Goal: Task Accomplishment & Management: Manage account settings

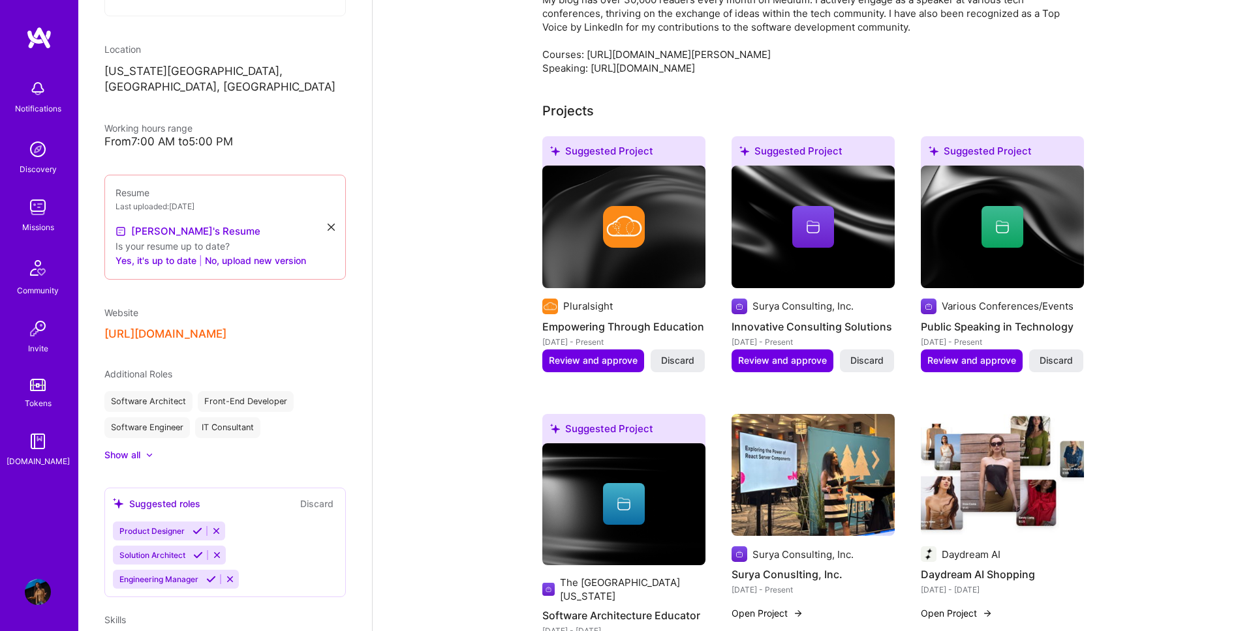
scroll to position [477, 0]
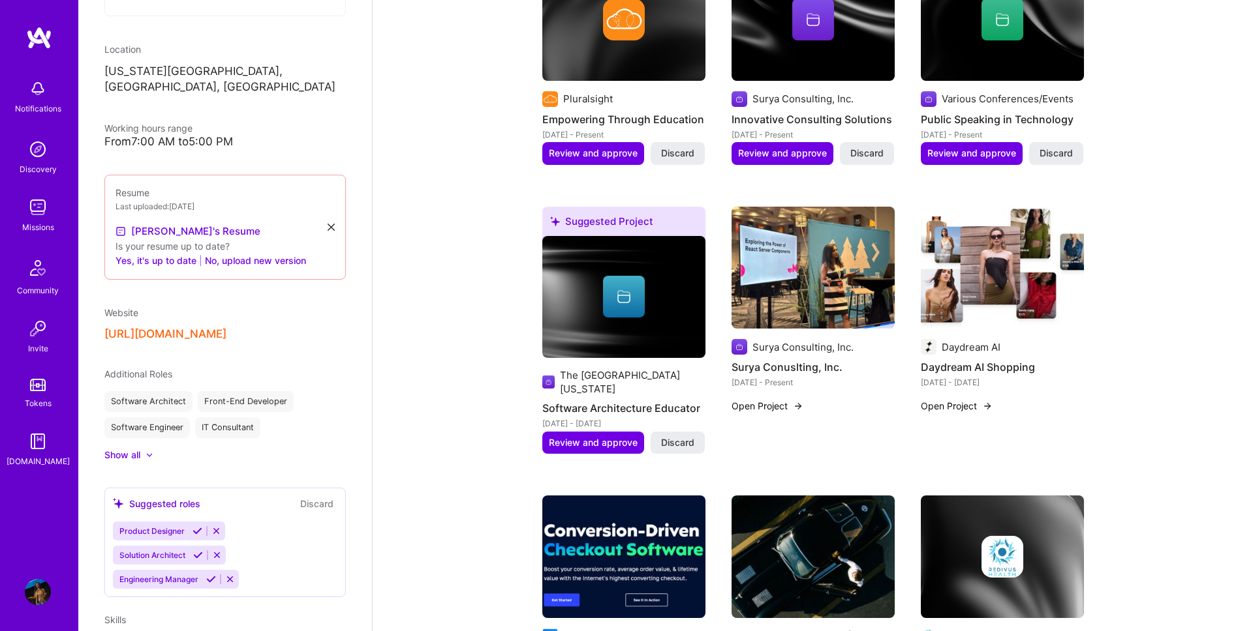
click at [37, 587] on img at bounding box center [38, 592] width 26 height 26
click at [57, 201] on link "Missions" at bounding box center [37, 214] width 81 height 40
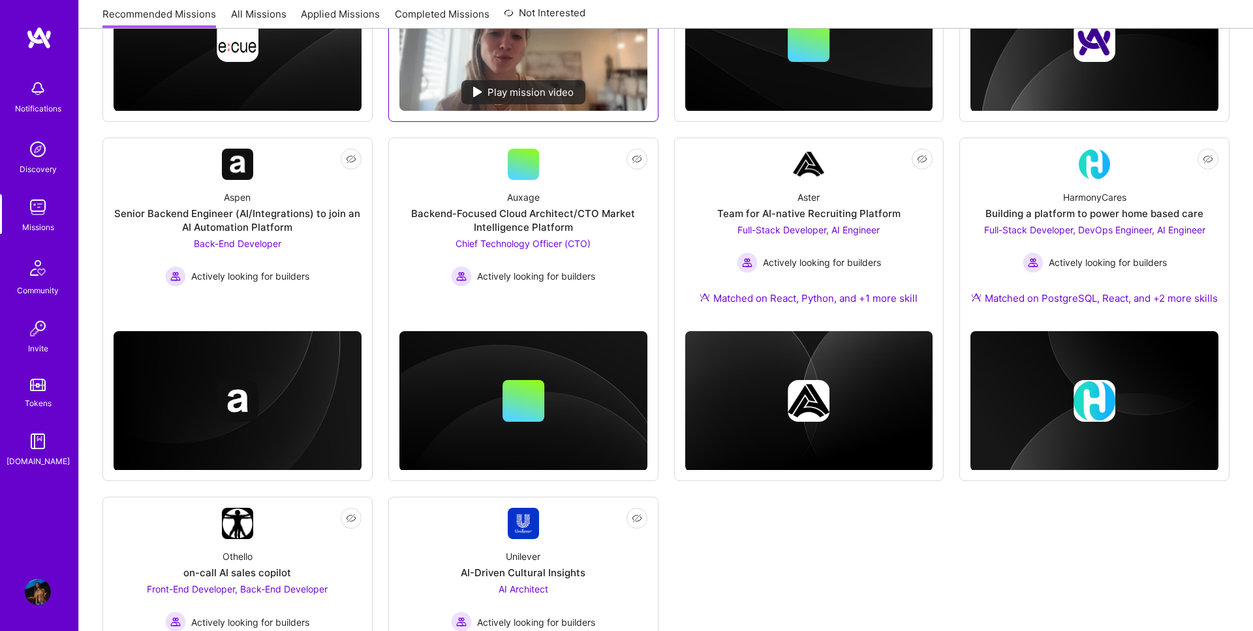
scroll to position [650, 0]
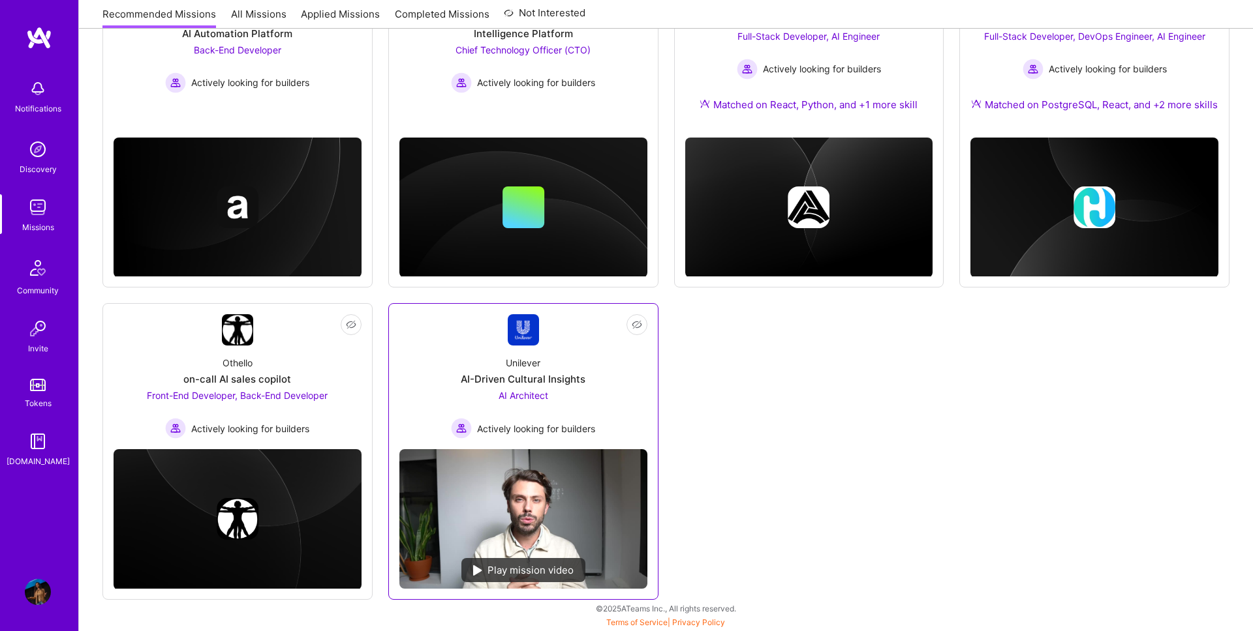
click at [446, 341] on link "Not Interested Unilever AI-Driven Cultural Insights AI Architect Actively looki…" at bounding box center [523, 376] width 248 height 125
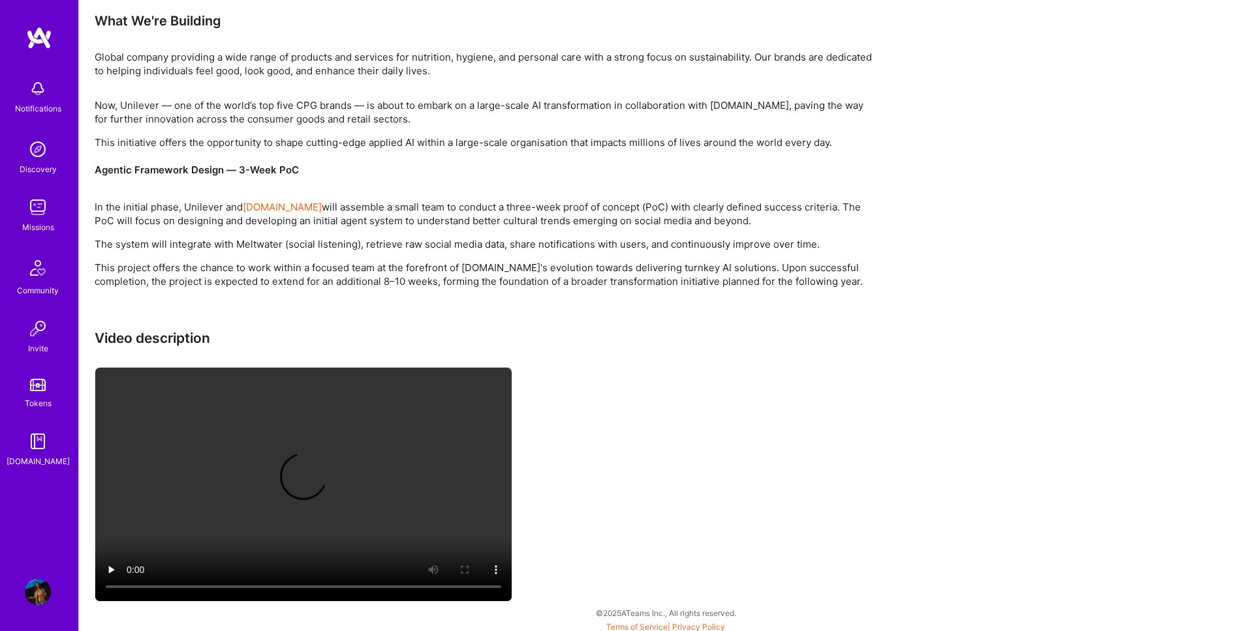
scroll to position [922, 0]
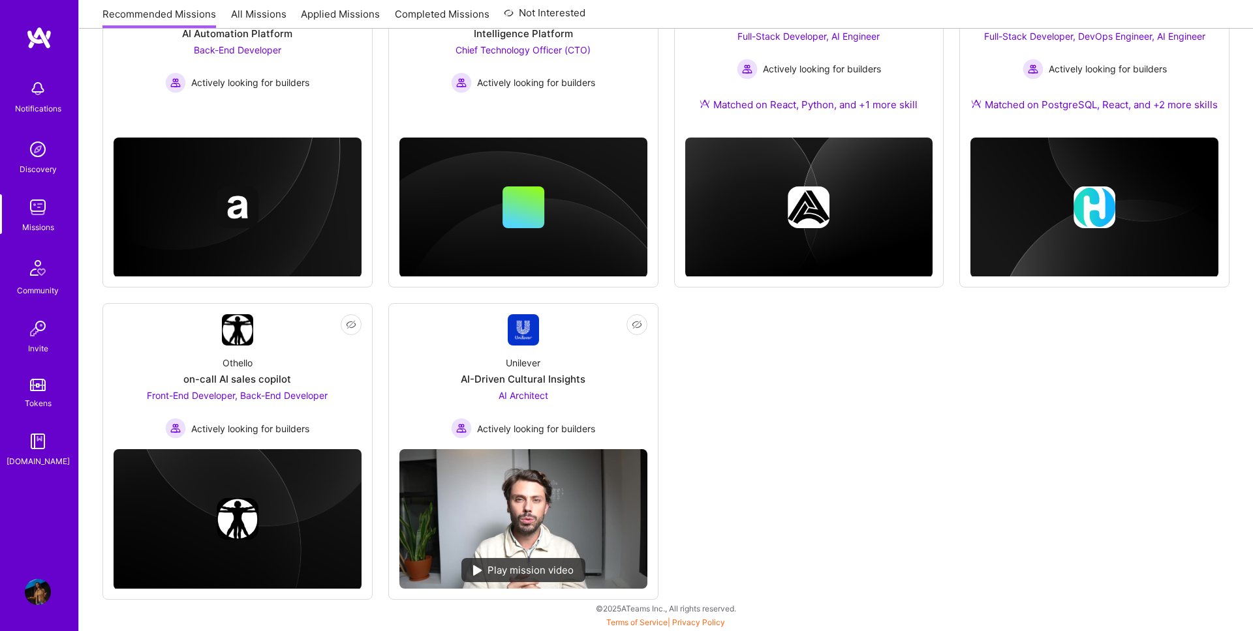
scroll to position [650, 0]
click at [173, 318] on link "Not Interested Othello on-call AI sales copilot Front-End Developer, Back-End D…" at bounding box center [238, 376] width 248 height 125
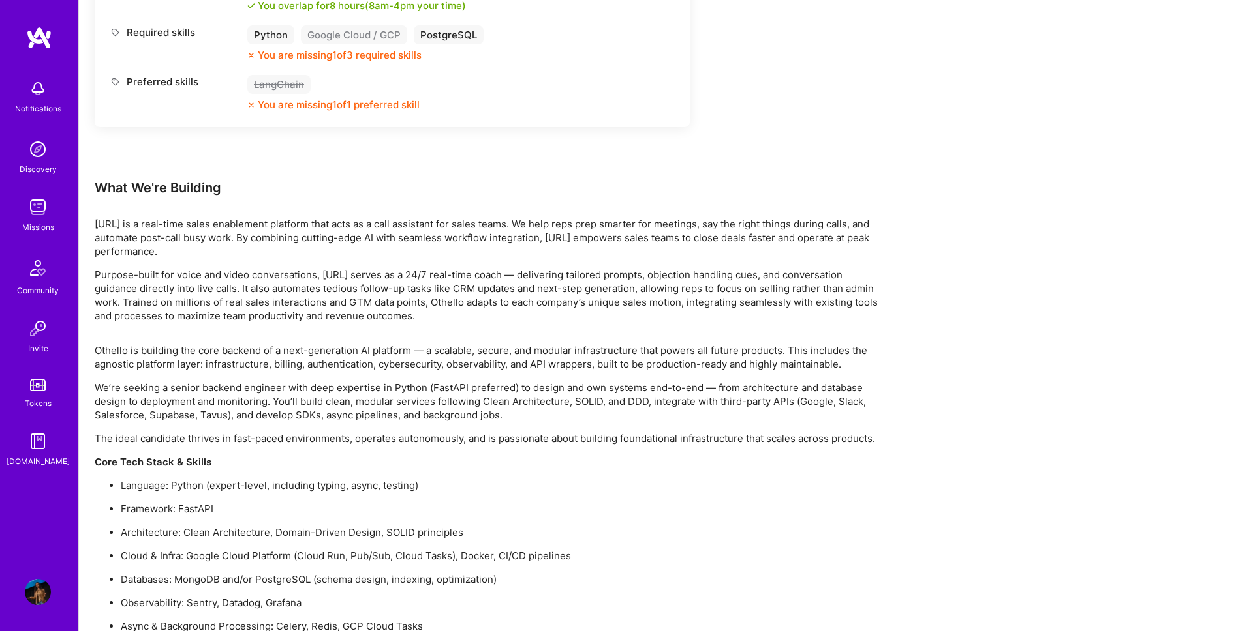
scroll to position [1204, 0]
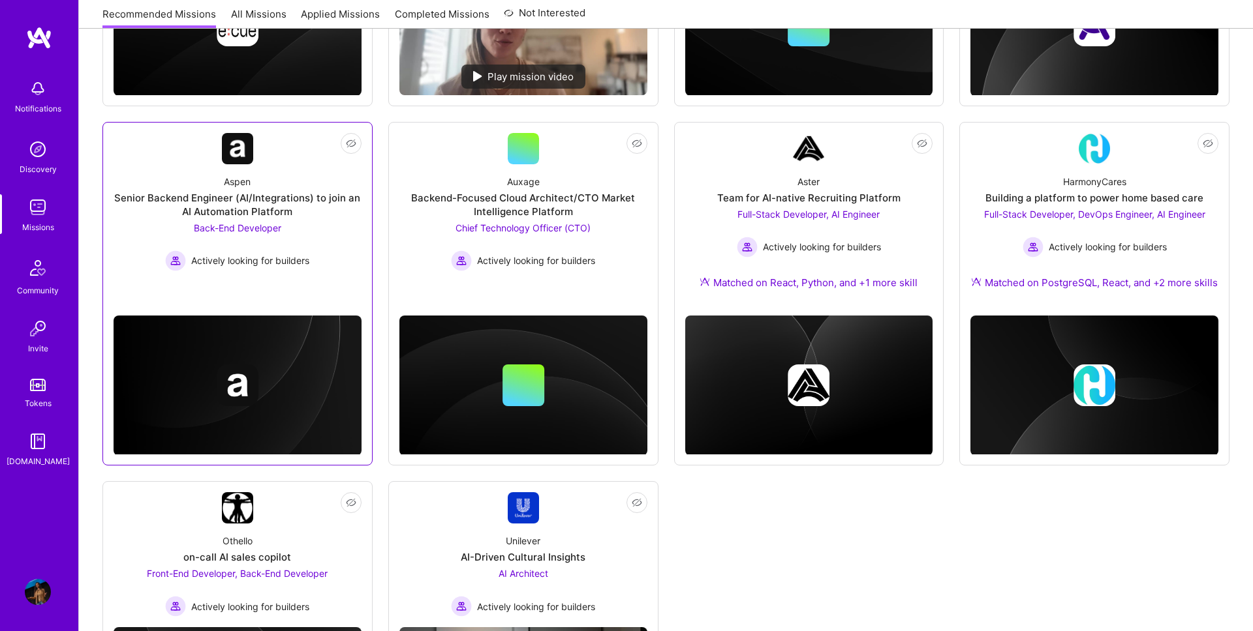
scroll to position [461, 0]
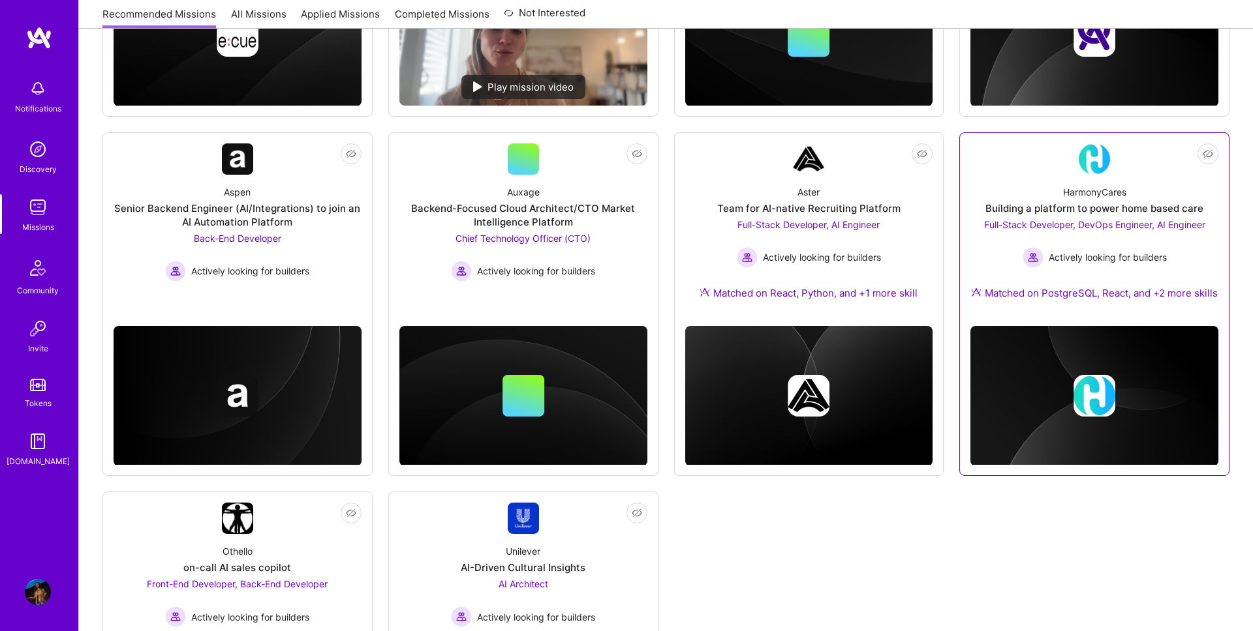
click at [997, 188] on div "HarmonyCares Building a platform to power home based care Full-Stack Developer,…" at bounding box center [1094, 245] width 248 height 141
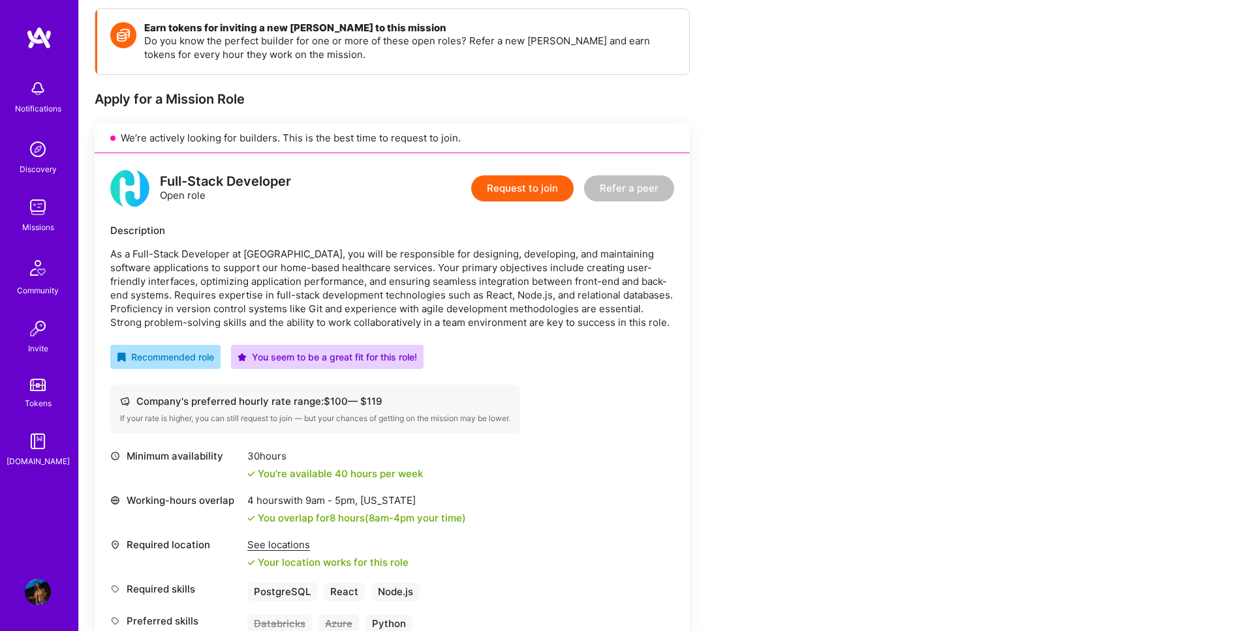
scroll to position [186, 0]
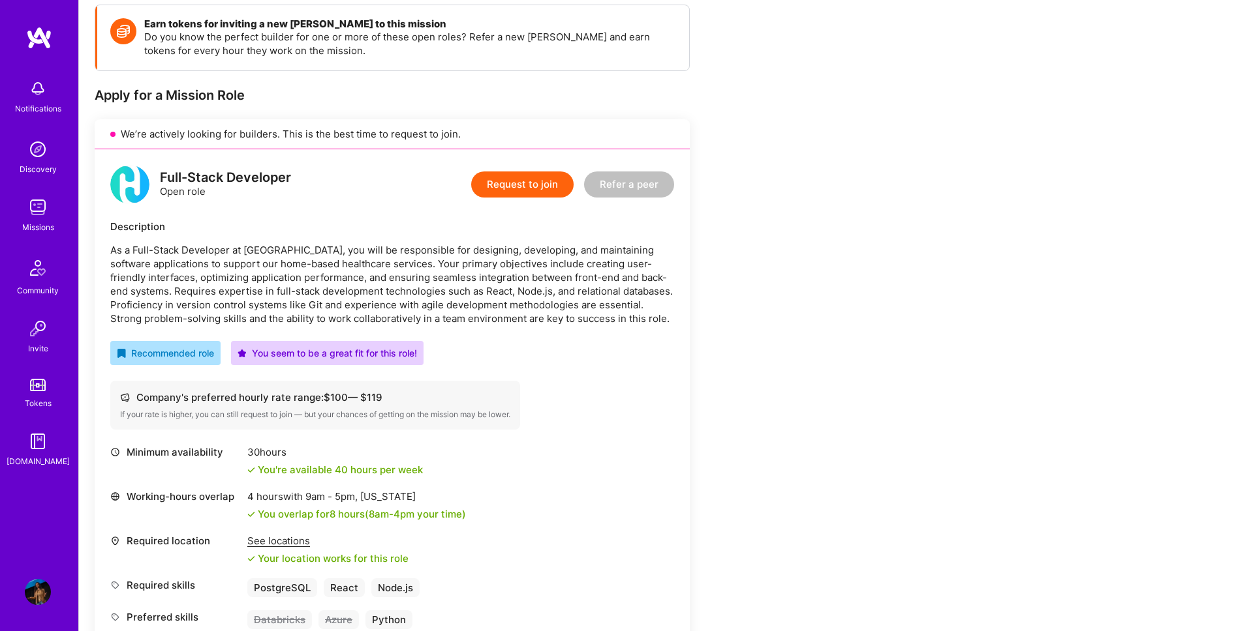
click at [42, 594] on img at bounding box center [38, 592] width 26 height 26
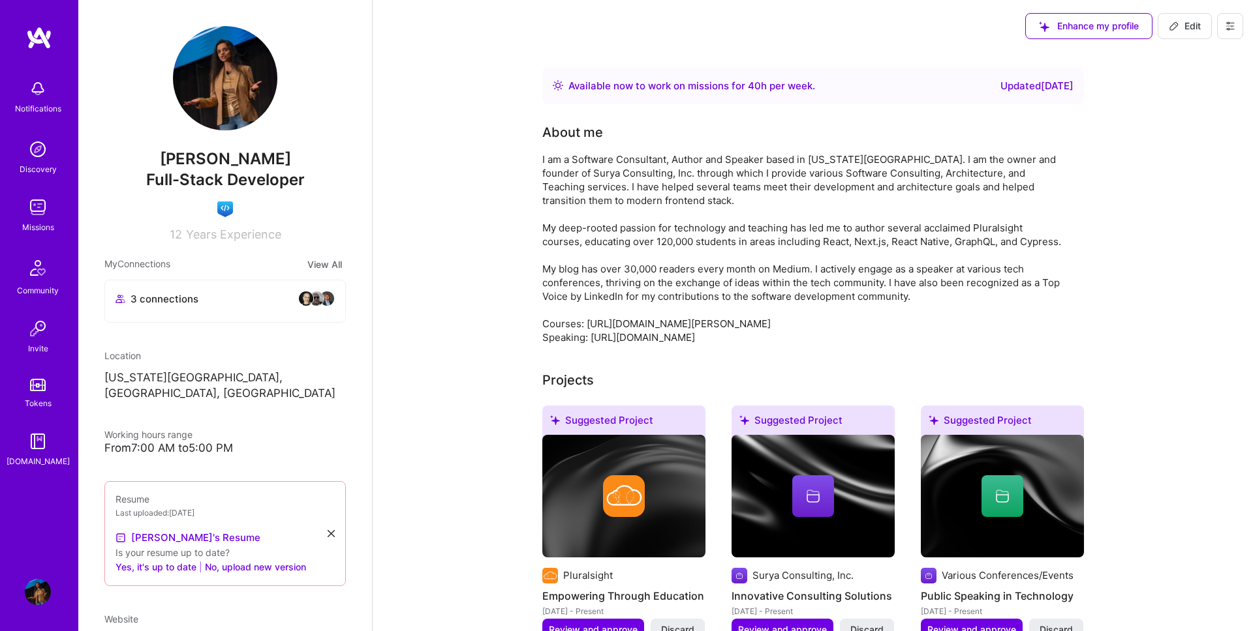
click at [22, 232] on div "Missions" at bounding box center [38, 227] width 32 height 14
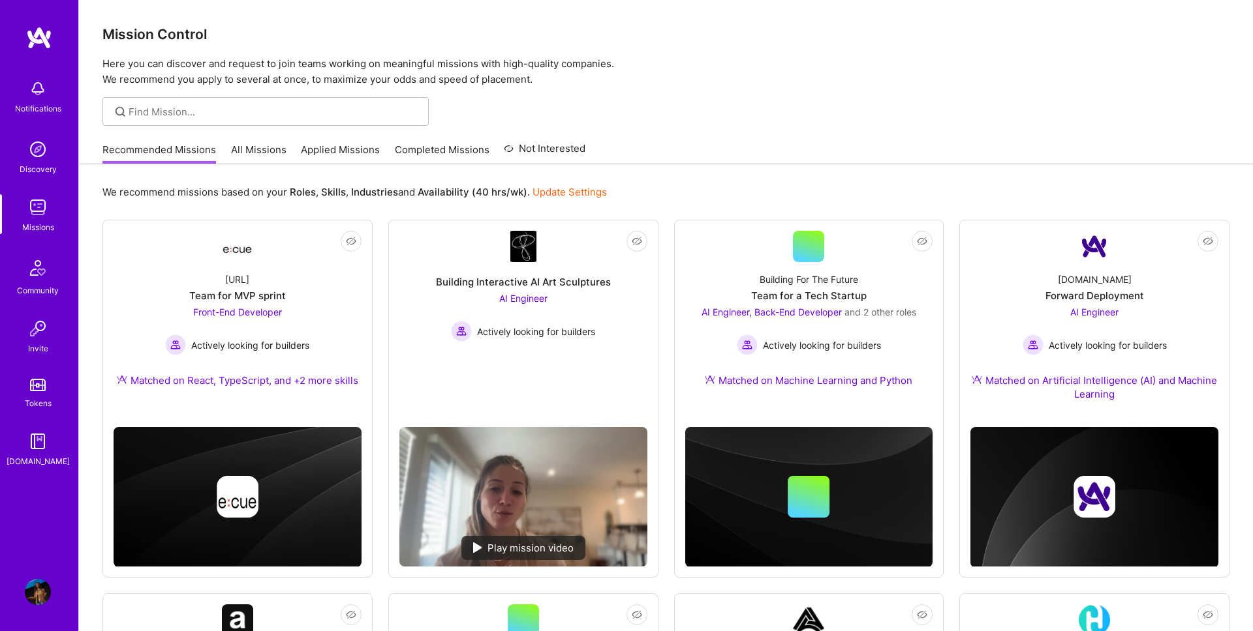
click at [437, 149] on link "Completed Missions" at bounding box center [442, 154] width 95 height 22
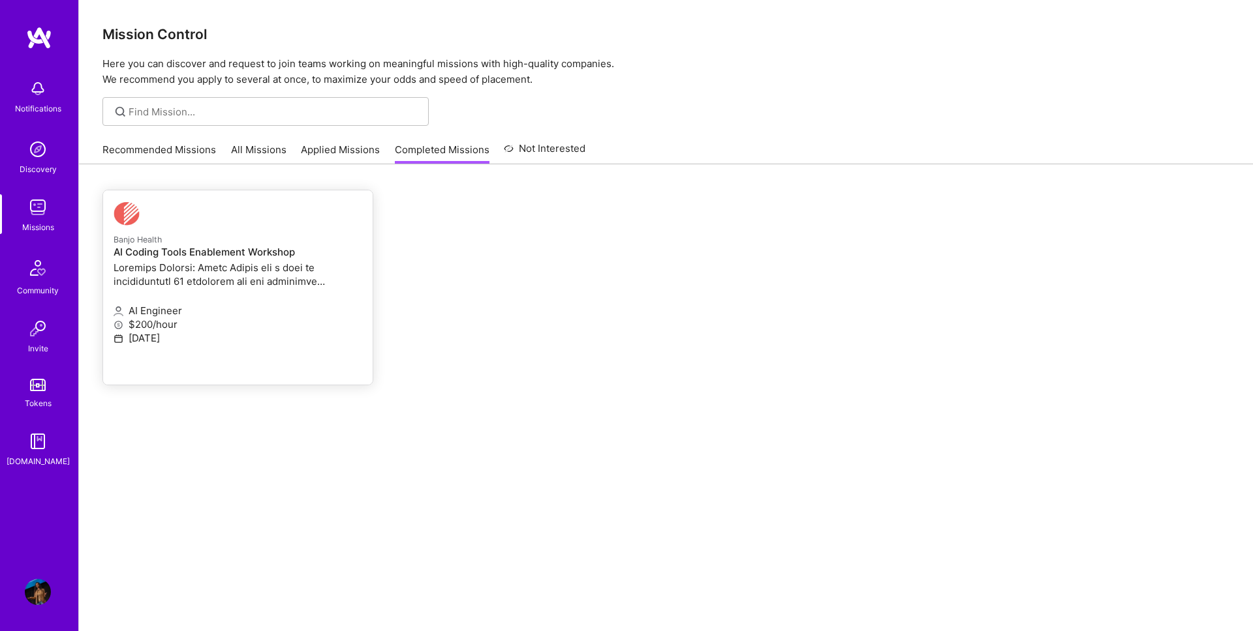
click at [234, 286] on p at bounding box center [238, 274] width 249 height 27
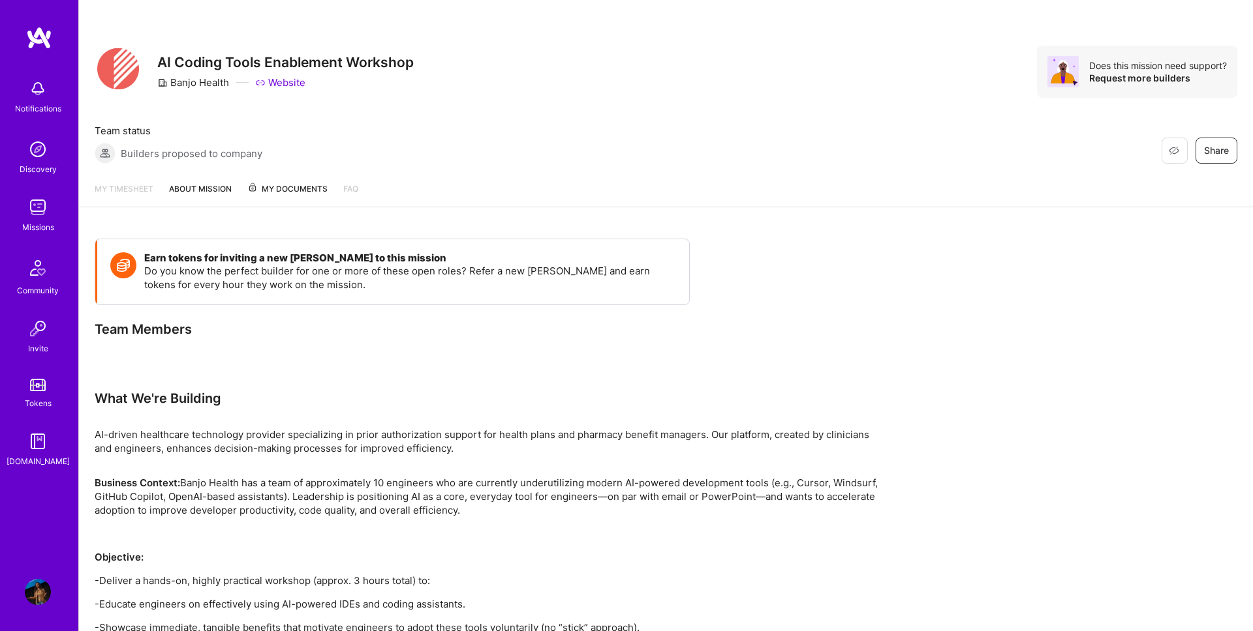
click at [270, 192] on span "My Documents" at bounding box center [287, 189] width 80 height 14
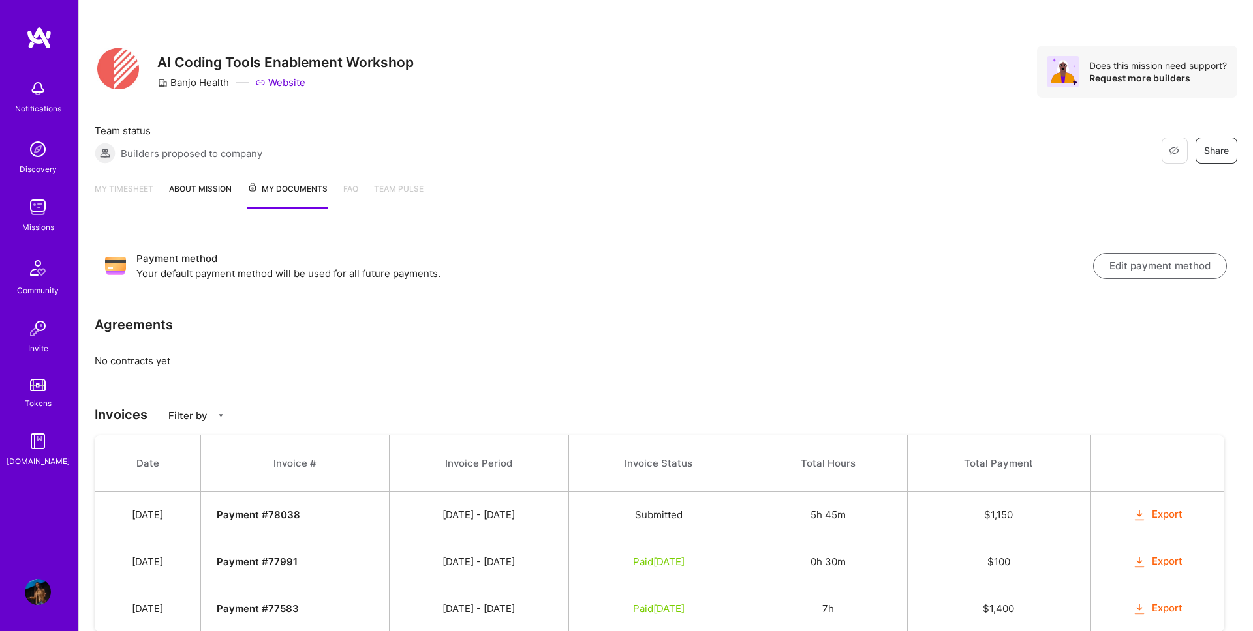
scroll to position [46, 0]
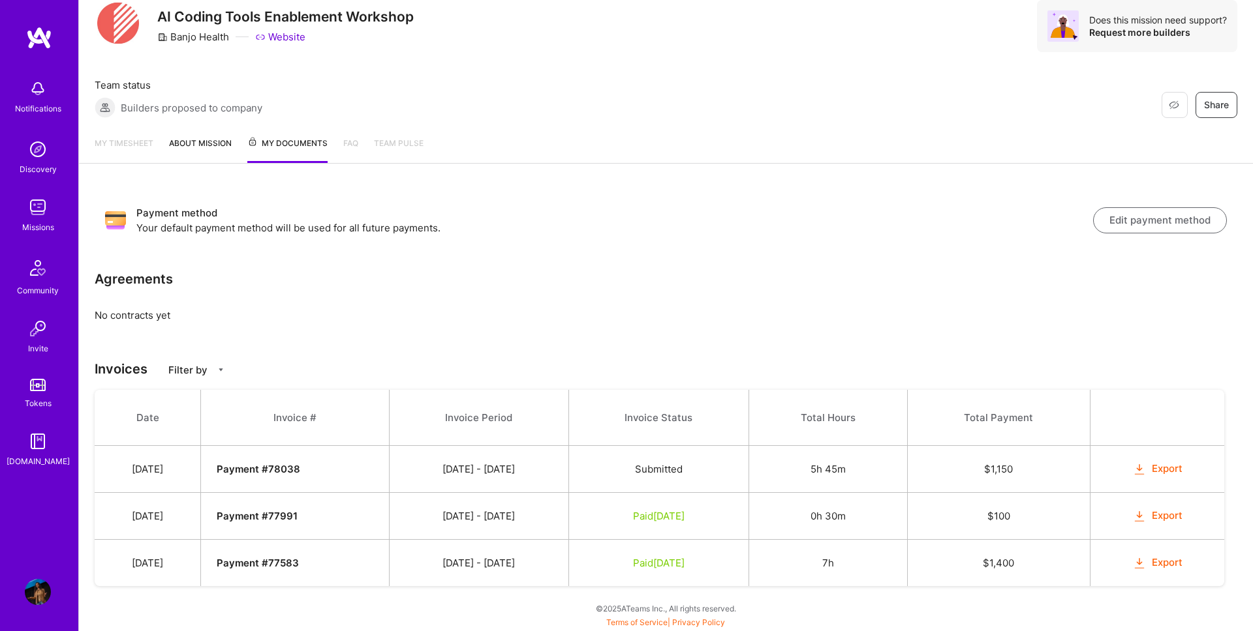
click at [376, 142] on span "Team Pulse" at bounding box center [399, 143] width 50 height 10
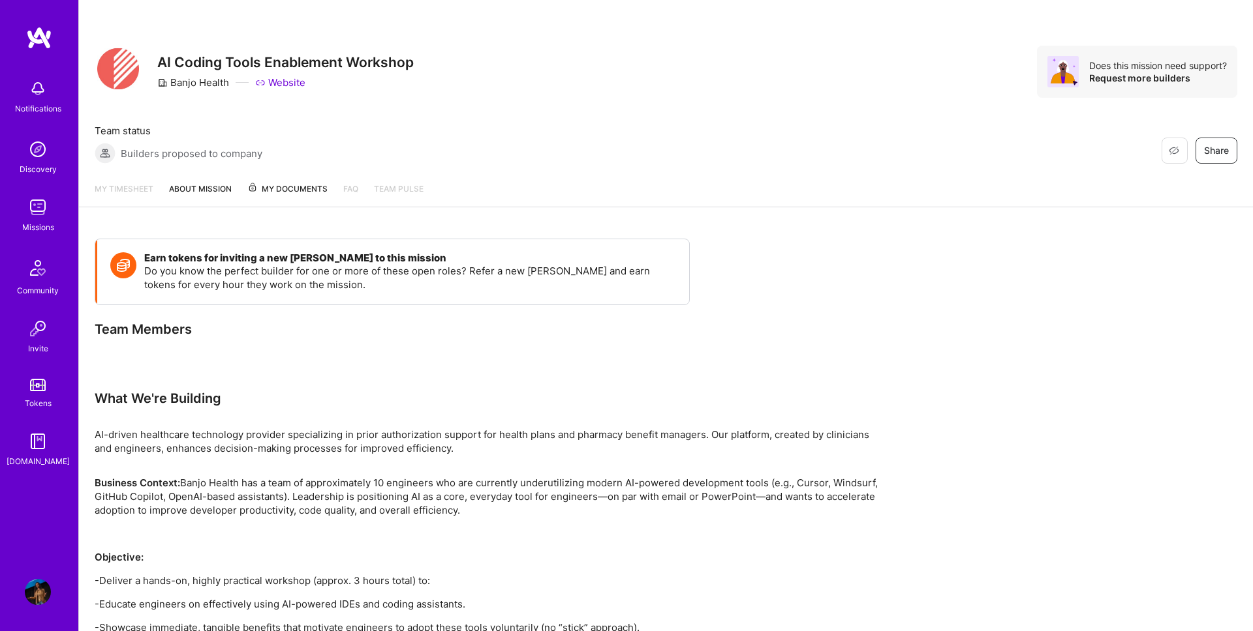
click at [386, 190] on span "Team Pulse" at bounding box center [399, 189] width 50 height 10
click at [398, 189] on span "Team Pulse" at bounding box center [399, 189] width 50 height 10
click at [346, 189] on link "FAQ" at bounding box center [350, 194] width 15 height 25
click at [311, 194] on span "My Documents" at bounding box center [287, 189] width 80 height 14
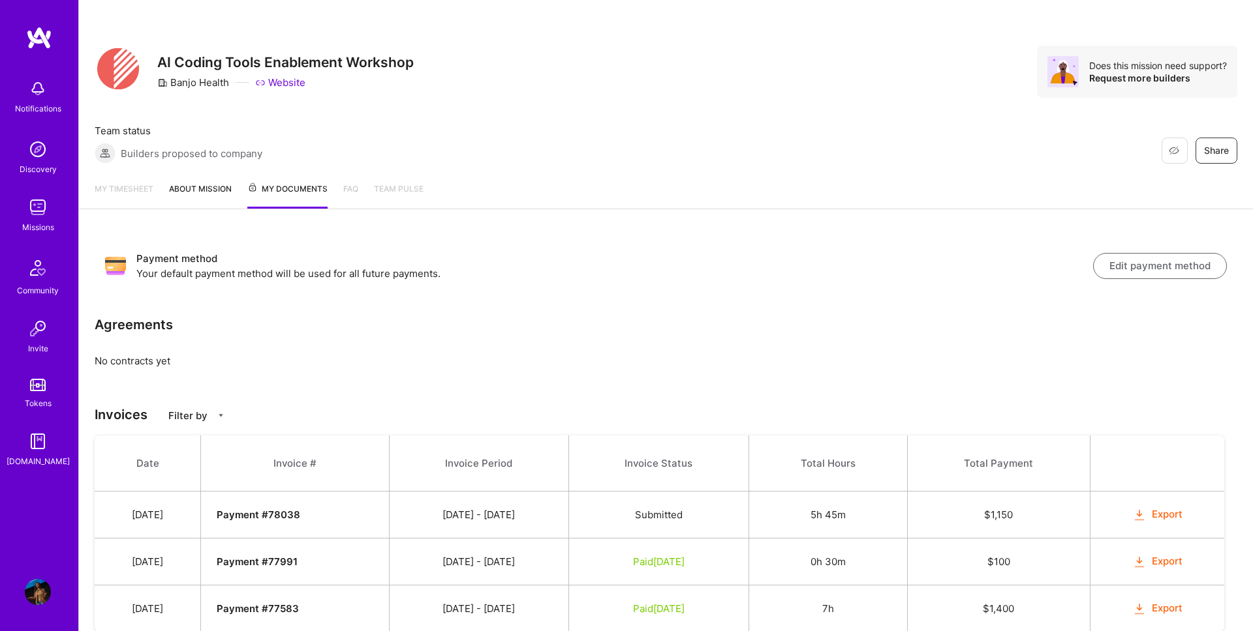
click at [219, 202] on link "About Mission" at bounding box center [200, 195] width 63 height 27
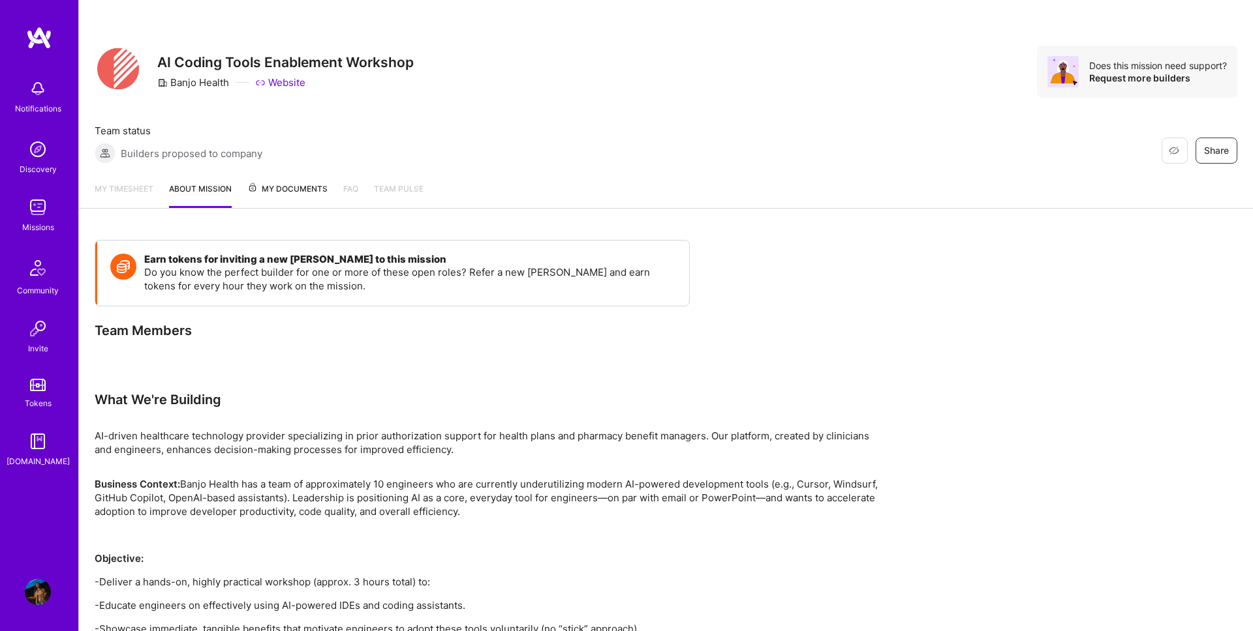
click at [157, 201] on div "My timesheet About Mission My Documents FAQ Team Pulse" at bounding box center [666, 190] width 1174 height 37
click at [114, 196] on link "My timesheet" at bounding box center [124, 195] width 59 height 26
click at [38, 600] on img at bounding box center [38, 592] width 26 height 26
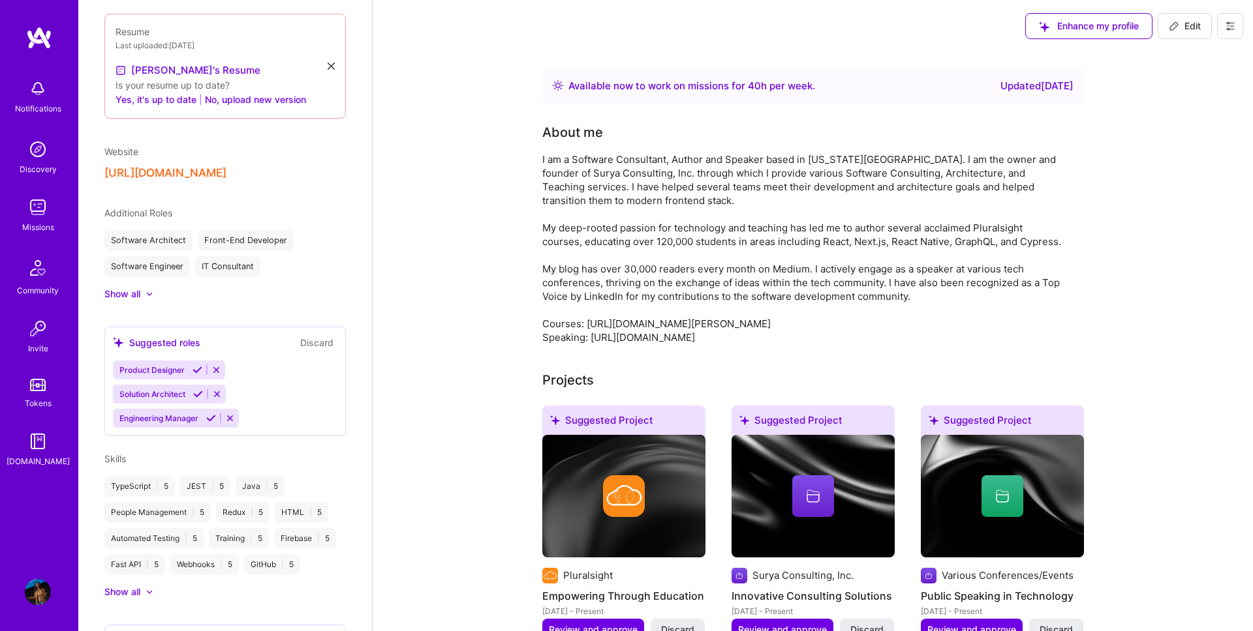
scroll to position [546, 0]
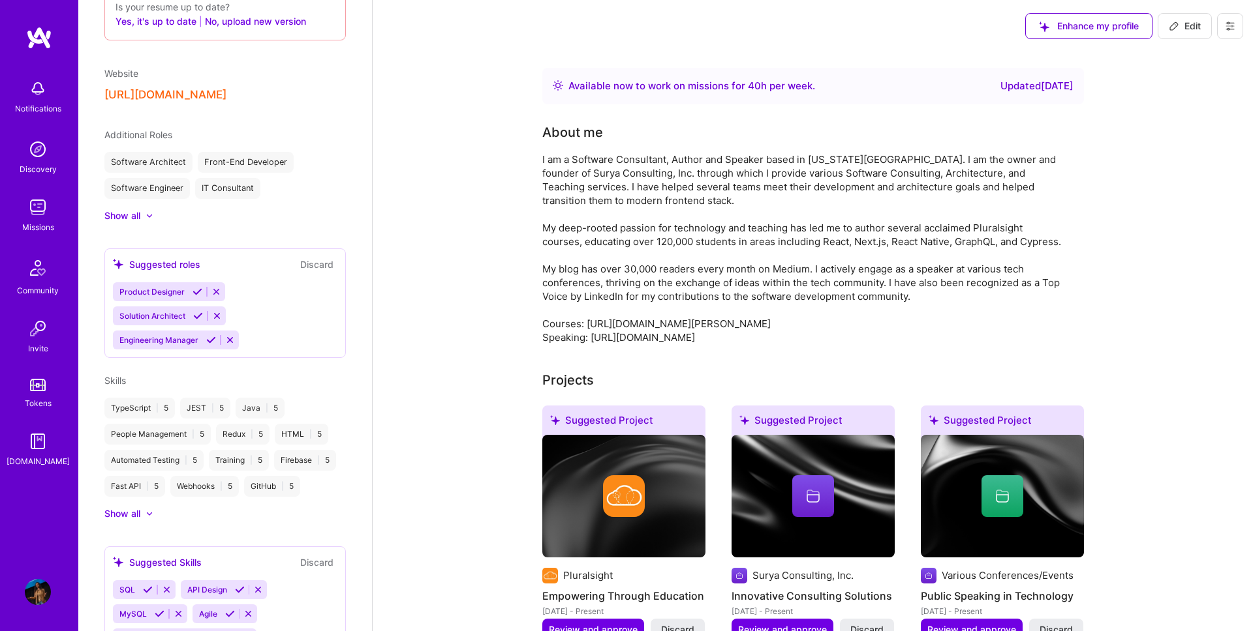
click at [32, 216] on img at bounding box center [38, 207] width 26 height 26
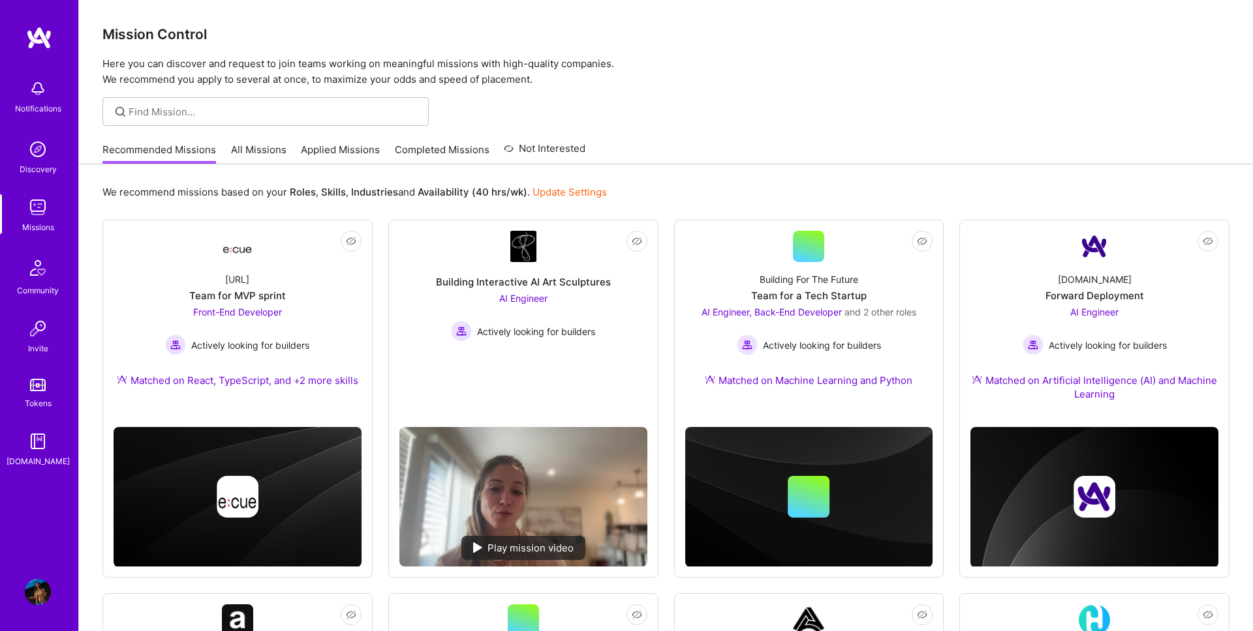
click at [32, 216] on img at bounding box center [38, 207] width 26 height 26
